Goal: Task Accomplishment & Management: Use online tool/utility

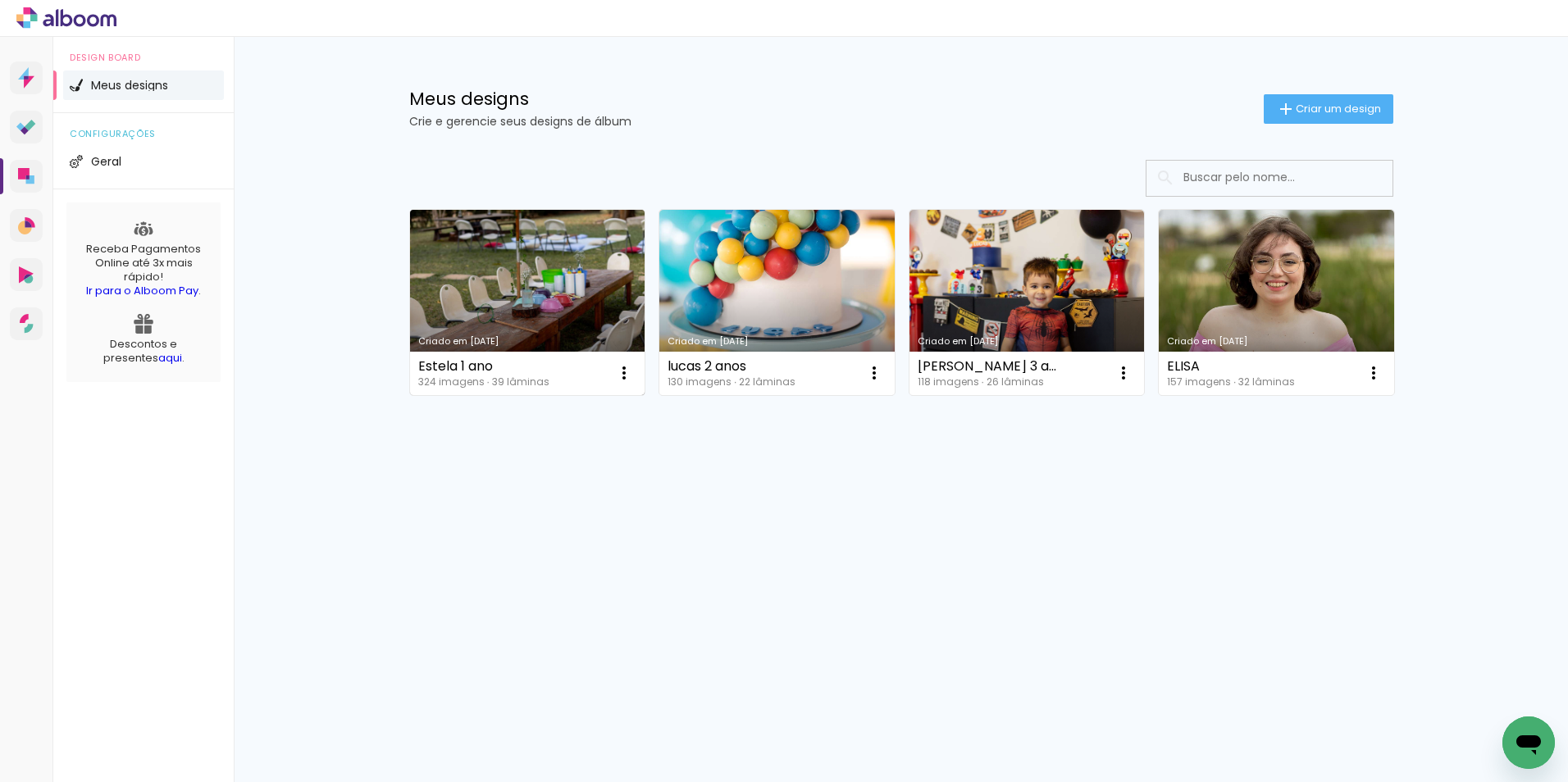
click at [518, 302] on link "Criado em [DATE]" at bounding box center [528, 302] width 236 height 185
